Goal: Information Seeking & Learning: Learn about a topic

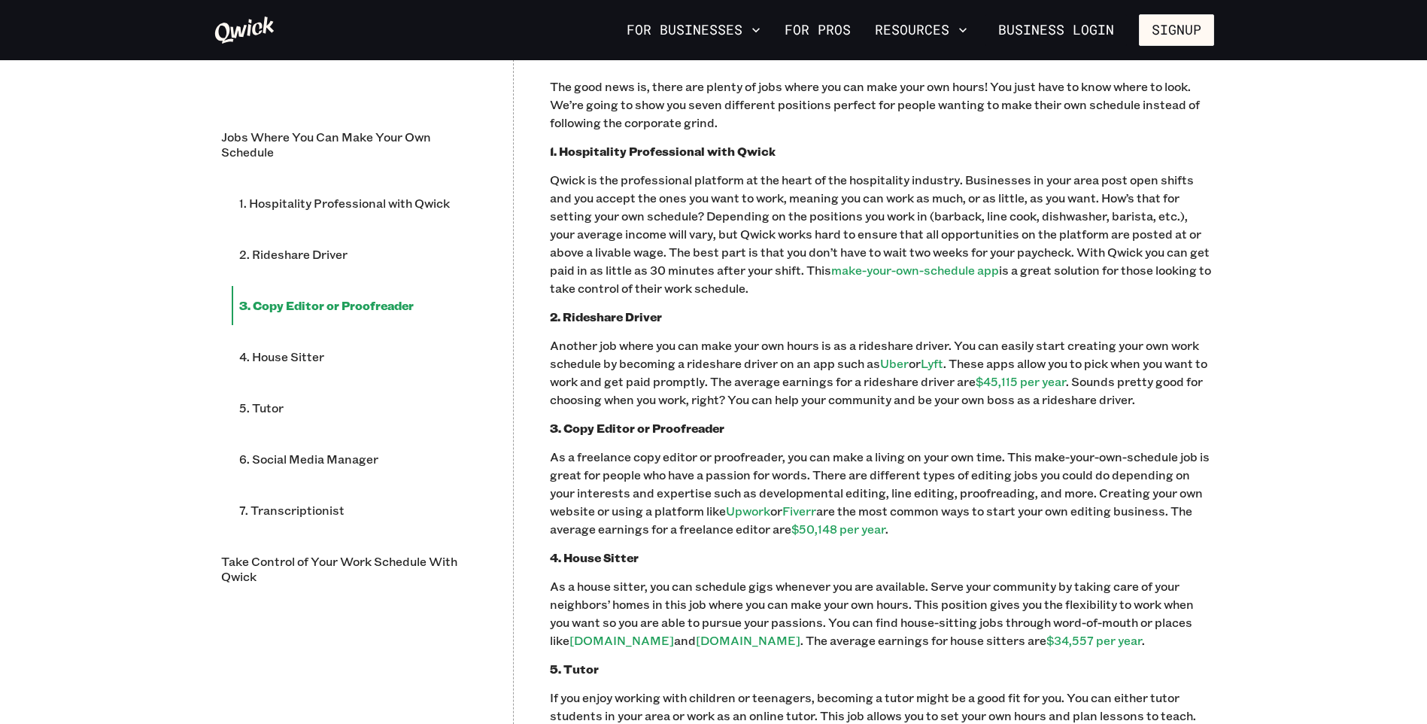
scroll to position [1203, 0]
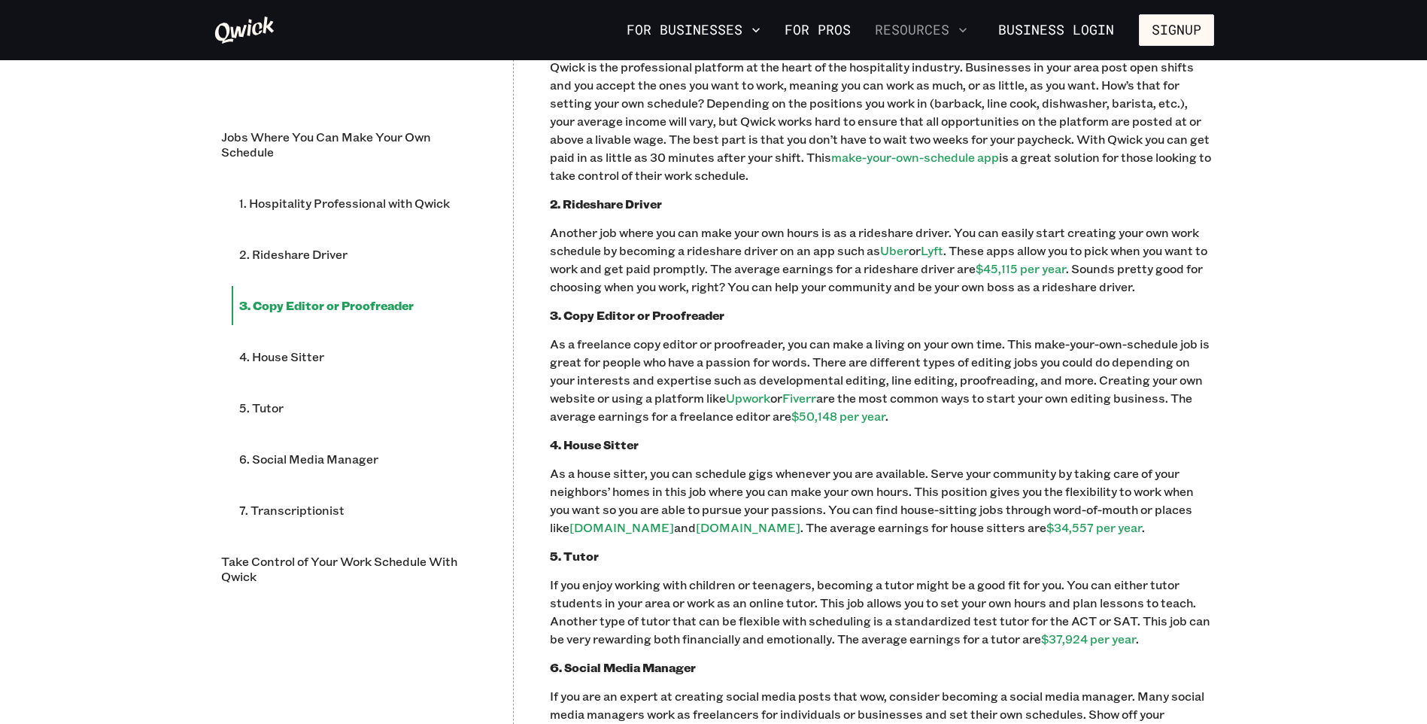
click at [930, 33] on button "Resources" at bounding box center [921, 30] width 105 height 26
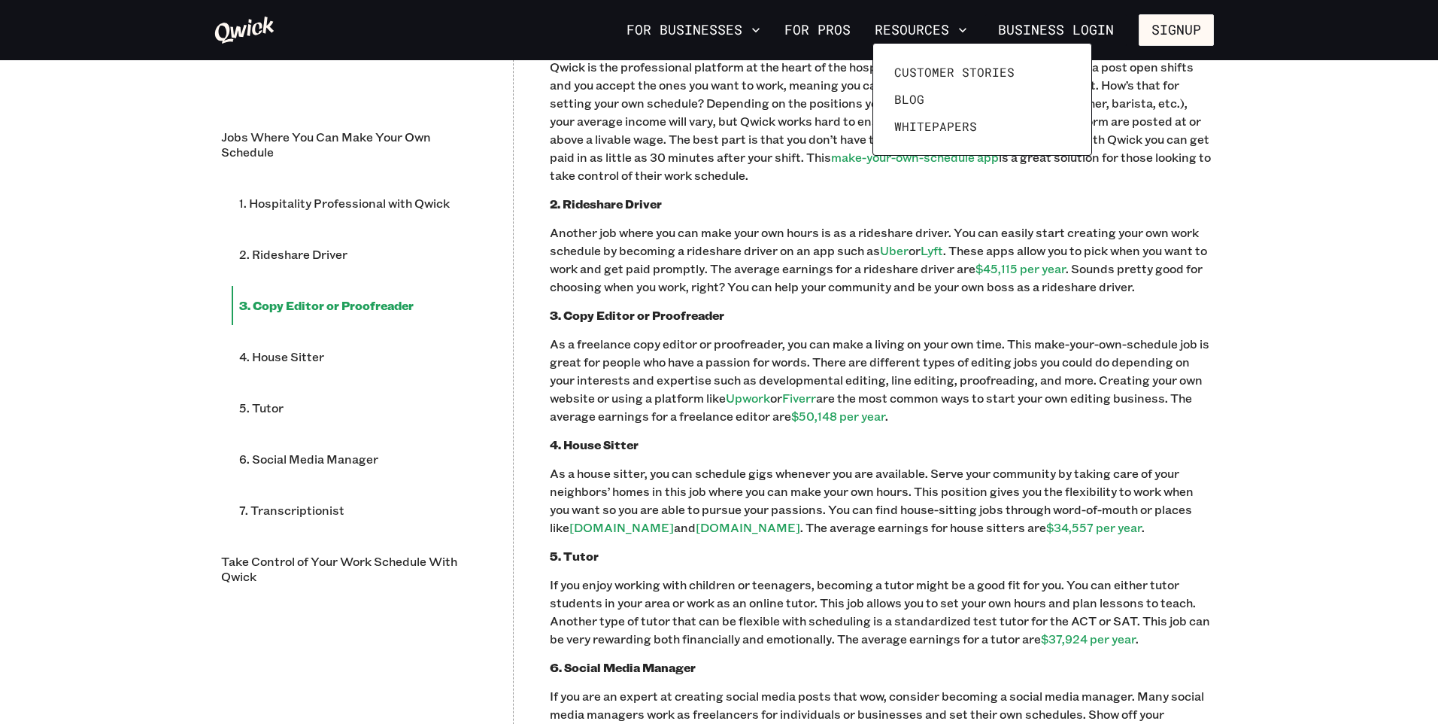
click at [1320, 144] on div at bounding box center [719, 362] width 1438 height 724
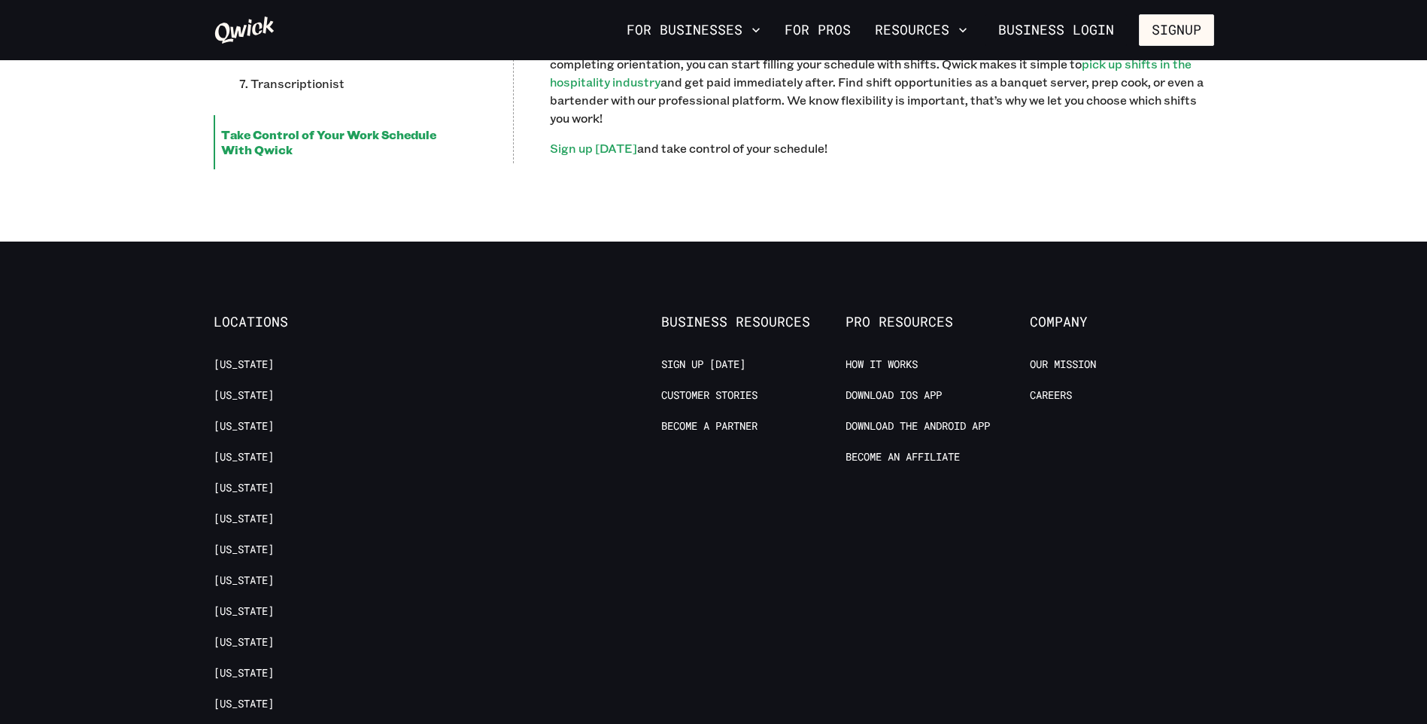
scroll to position [2106, 0]
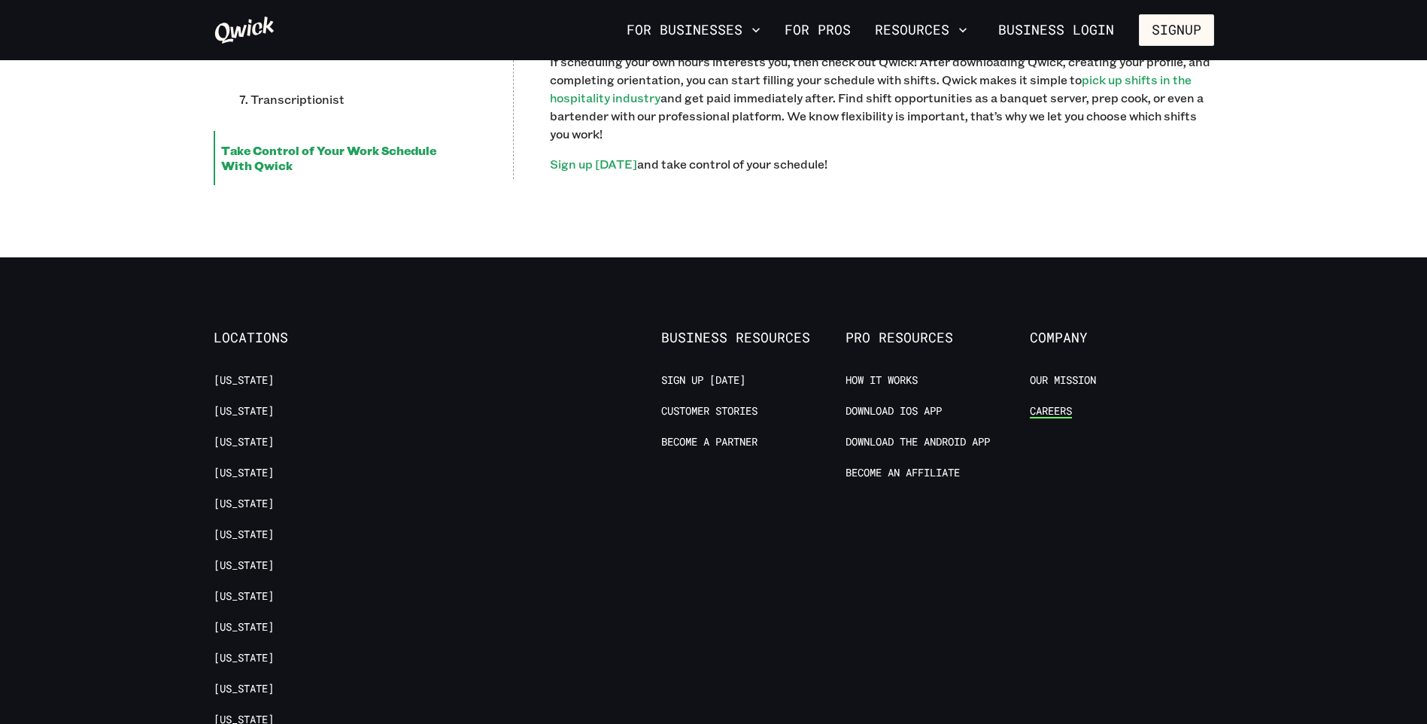
click at [1049, 413] on link "Careers" at bounding box center [1051, 411] width 42 height 14
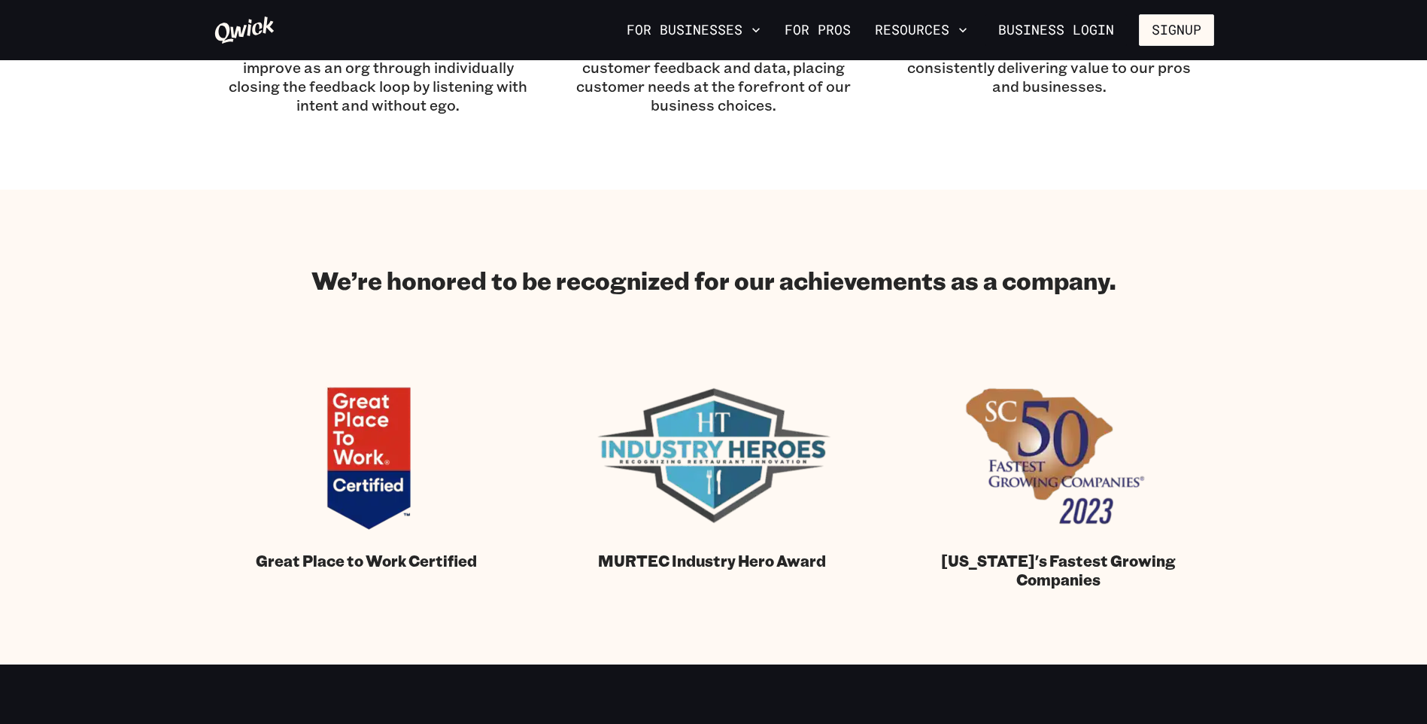
scroll to position [1655, 0]
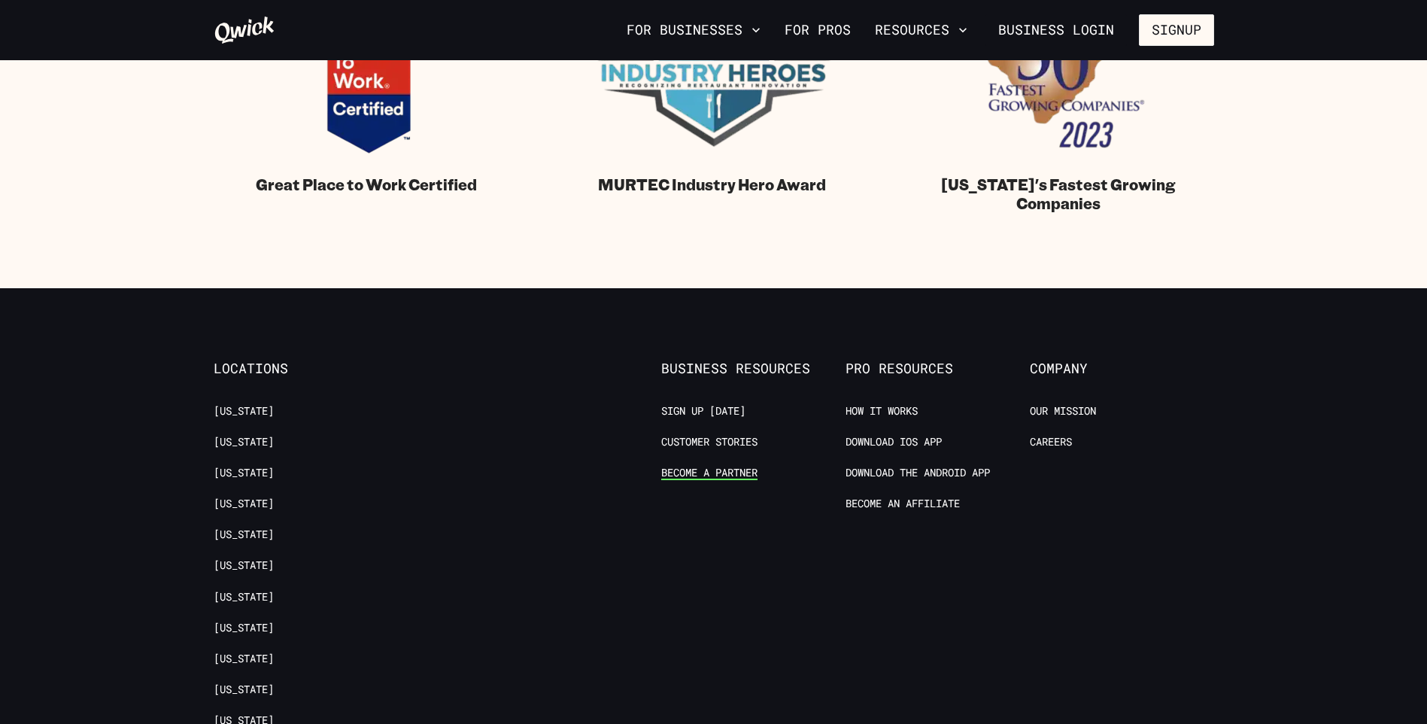
click at [739, 469] on link "Become a Partner" at bounding box center [709, 473] width 96 height 14
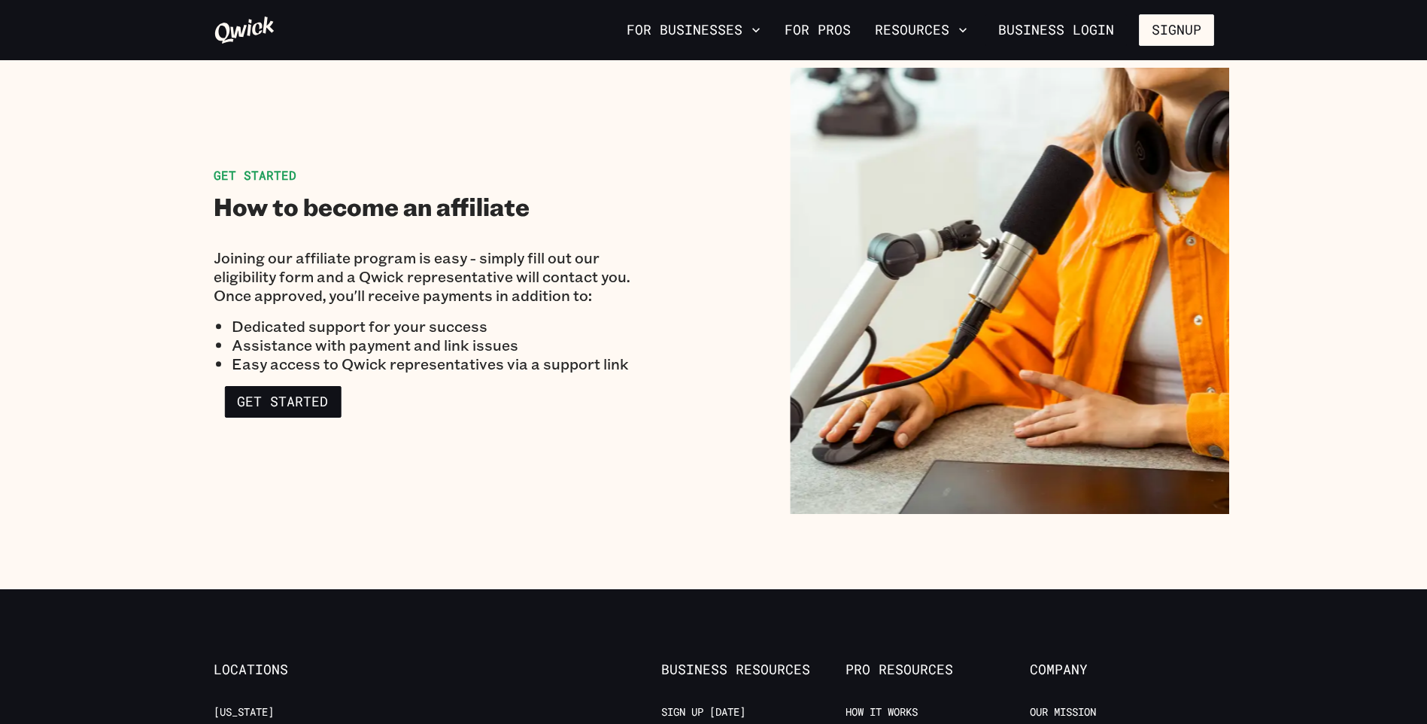
scroll to position [2181, 0]
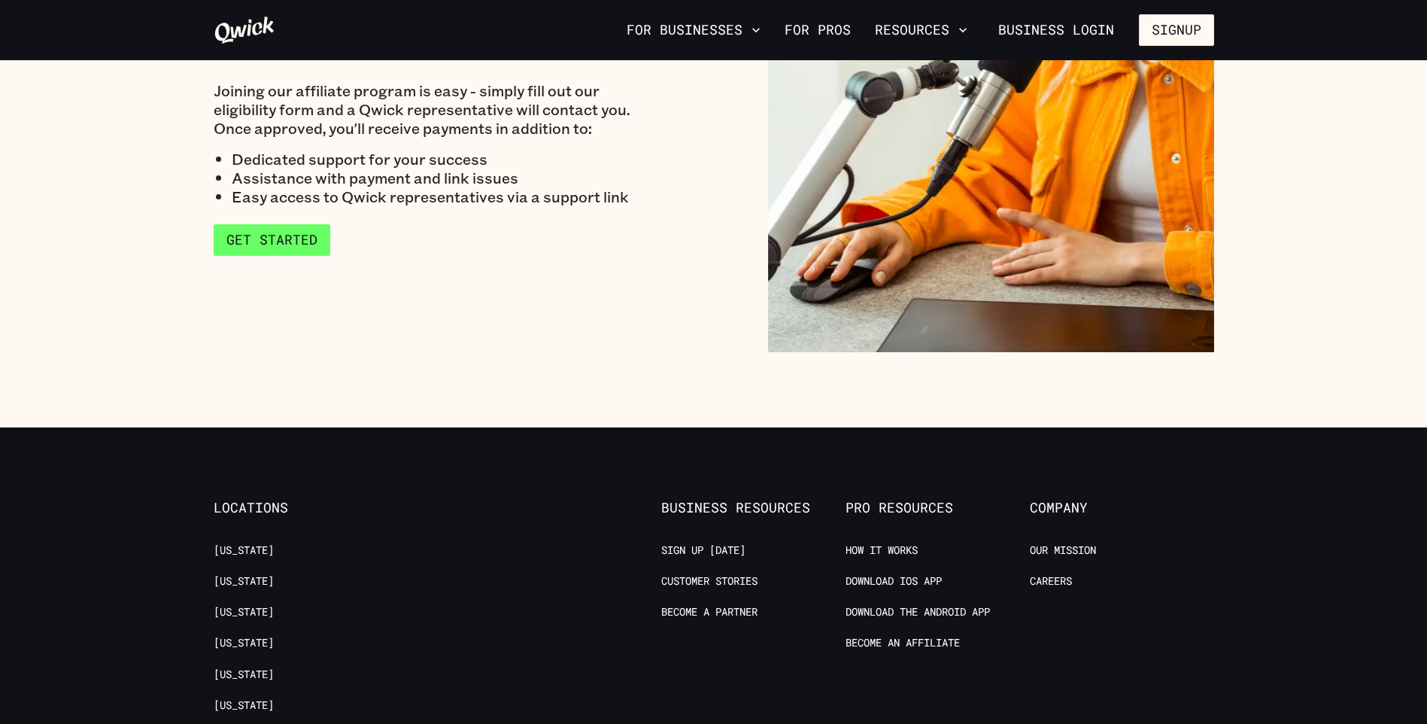
click at [324, 240] on link "Get Started" at bounding box center [272, 240] width 117 height 32
